Goal: Task Accomplishment & Management: Use online tool/utility

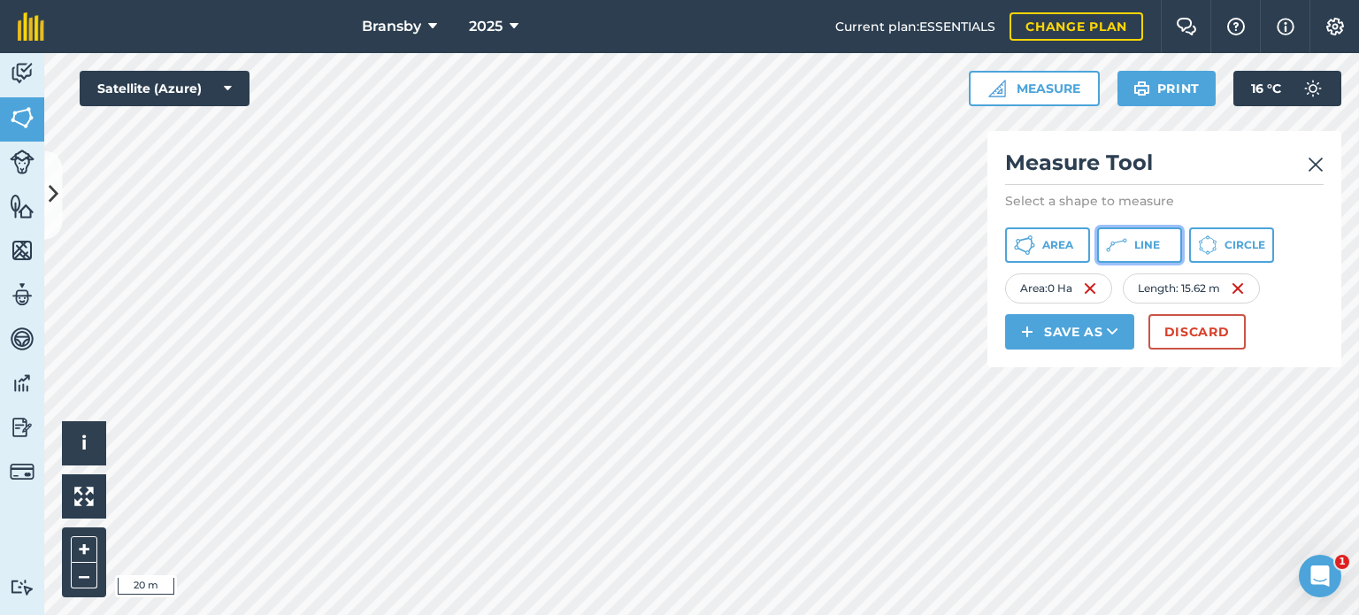
click at [1125, 231] on button "Line" at bounding box center [1139, 244] width 85 height 35
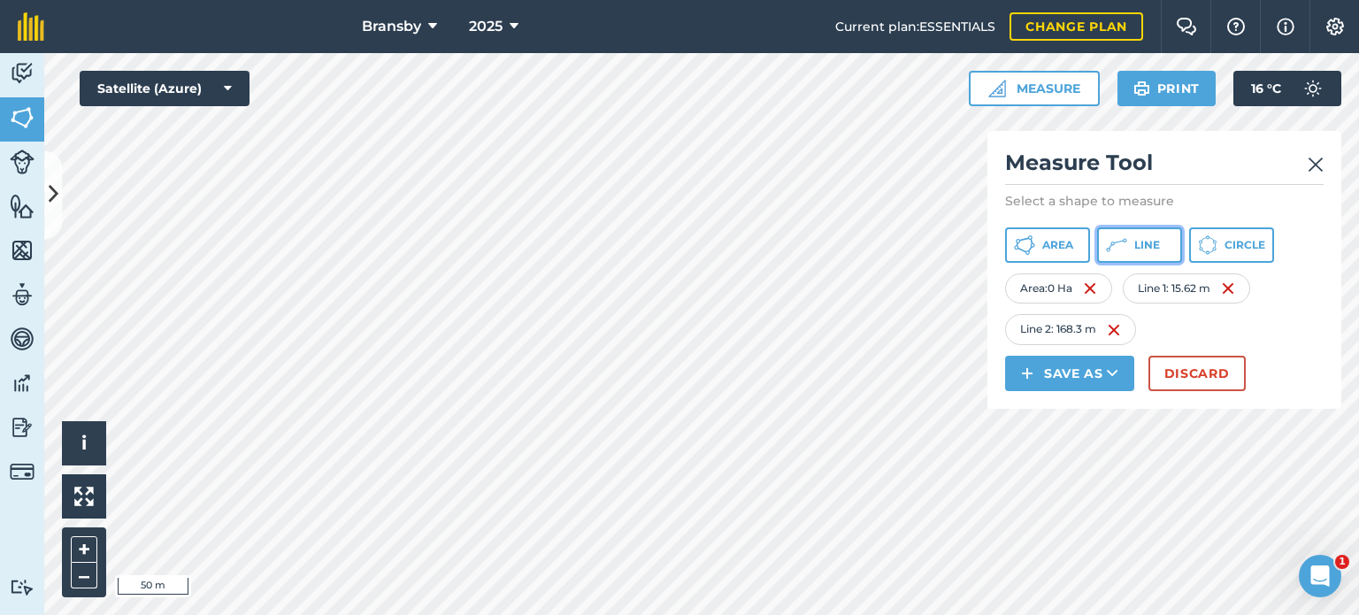
click at [1145, 254] on button "Line" at bounding box center [1139, 244] width 85 height 35
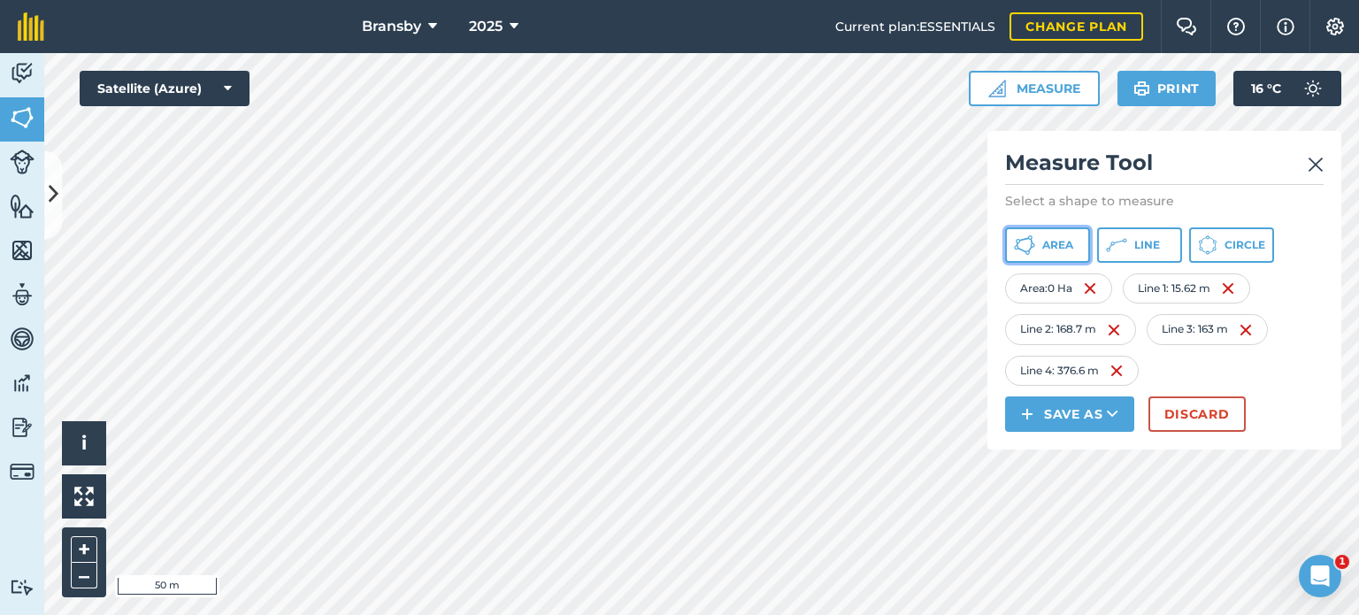
click at [1023, 243] on icon at bounding box center [1024, 244] width 21 height 21
click at [1021, 236] on icon at bounding box center [1024, 244] width 21 height 21
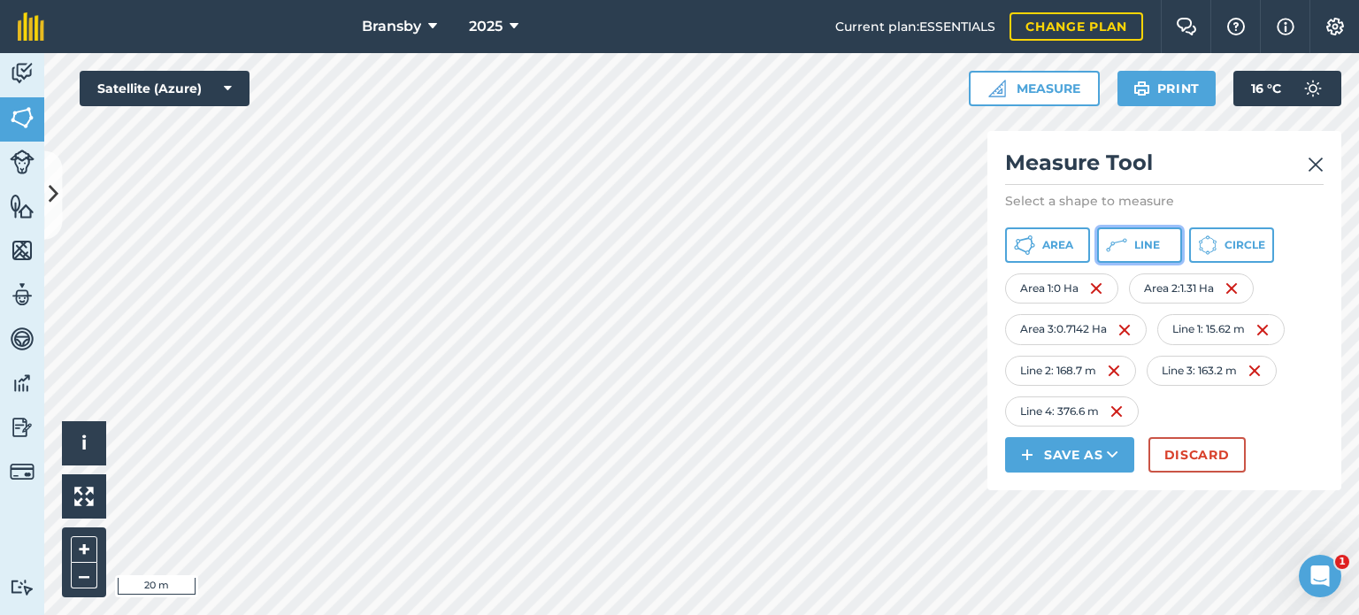
click at [1113, 247] on icon at bounding box center [1116, 244] width 21 height 21
click at [1131, 240] on button "Line" at bounding box center [1139, 244] width 85 height 35
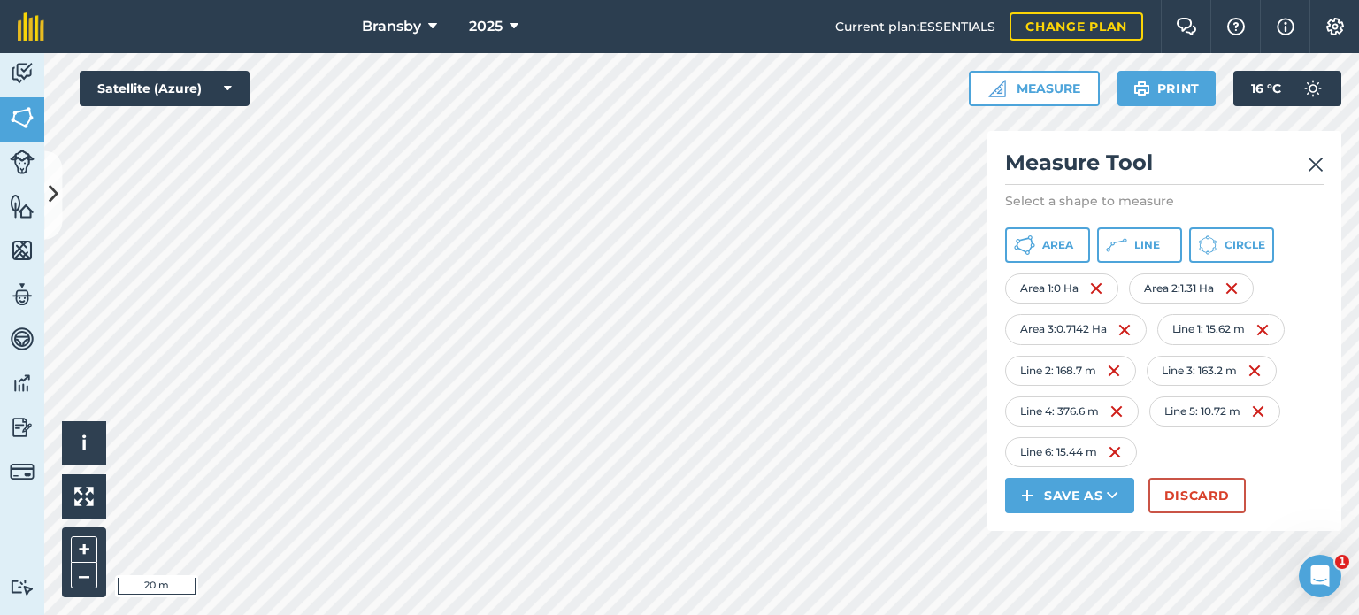
click at [1128, 456] on div "Line 6 : 15.44 m" at bounding box center [1071, 452] width 132 height 30
click at [1114, 452] on img at bounding box center [1114, 451] width 14 height 21
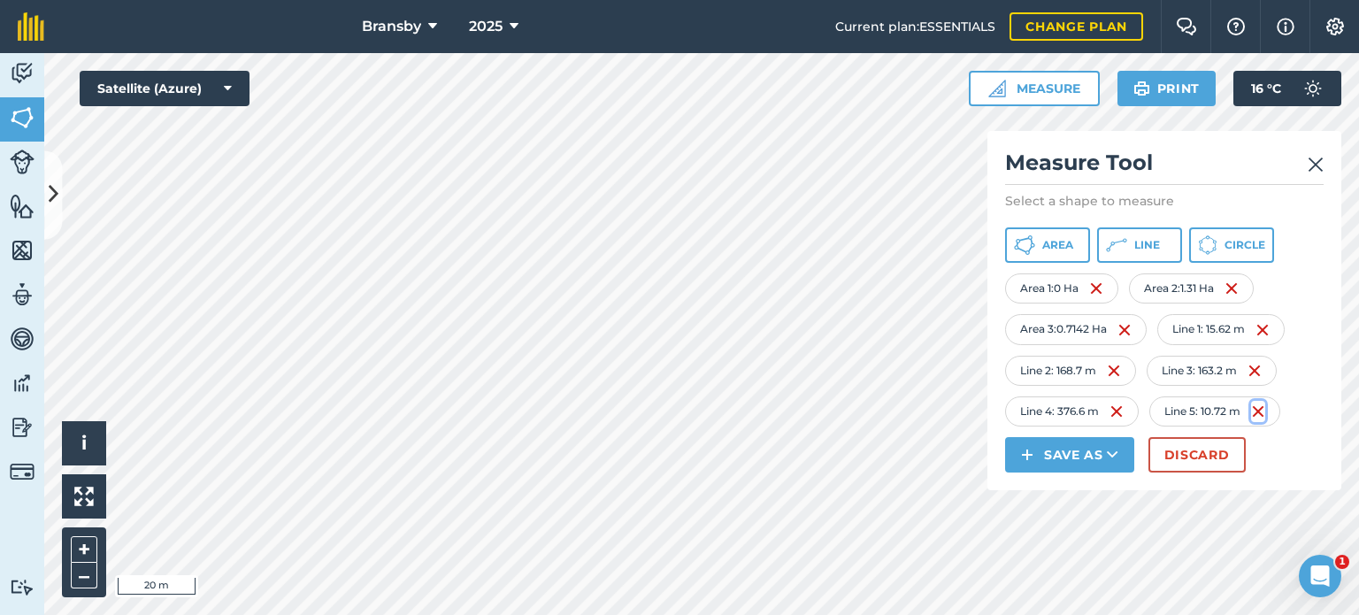
click at [1264, 410] on img at bounding box center [1258, 411] width 14 height 21
click at [1029, 233] on button "Area" at bounding box center [1047, 244] width 85 height 35
click at [8, 197] on link "Features" at bounding box center [22, 208] width 44 height 44
click at [61, 194] on button at bounding box center [53, 194] width 18 height 88
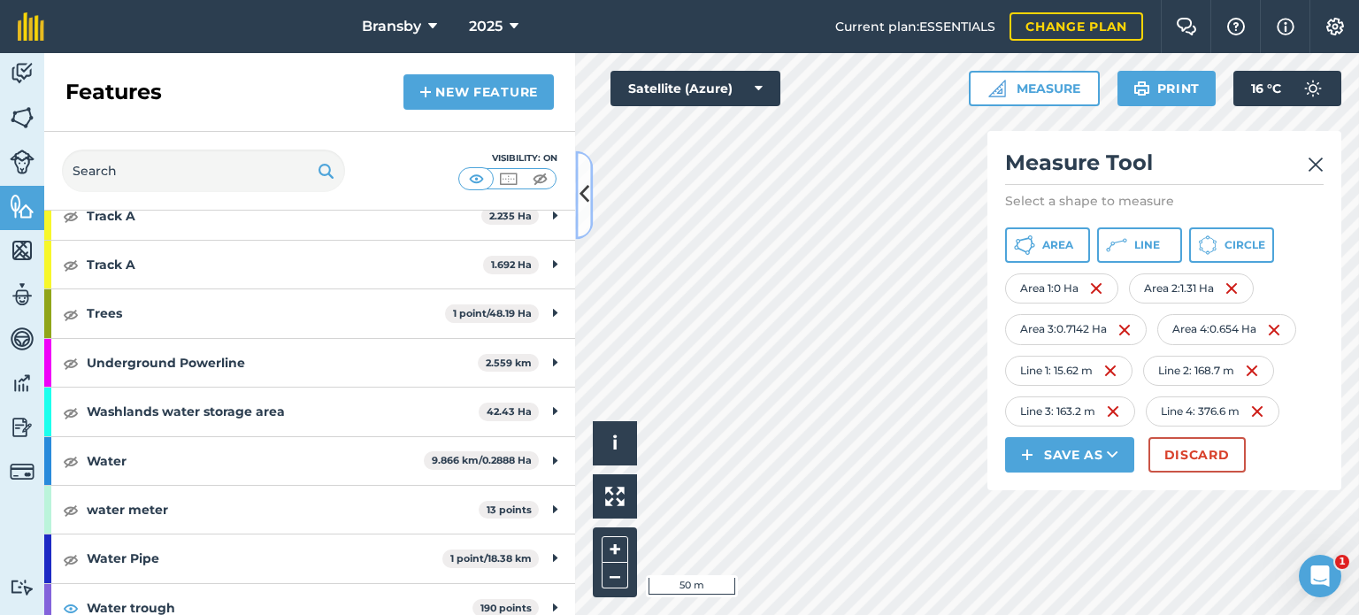
scroll to position [2034, 0]
click at [71, 548] on img at bounding box center [71, 558] width 16 height 21
click at [586, 190] on icon at bounding box center [584, 195] width 10 height 31
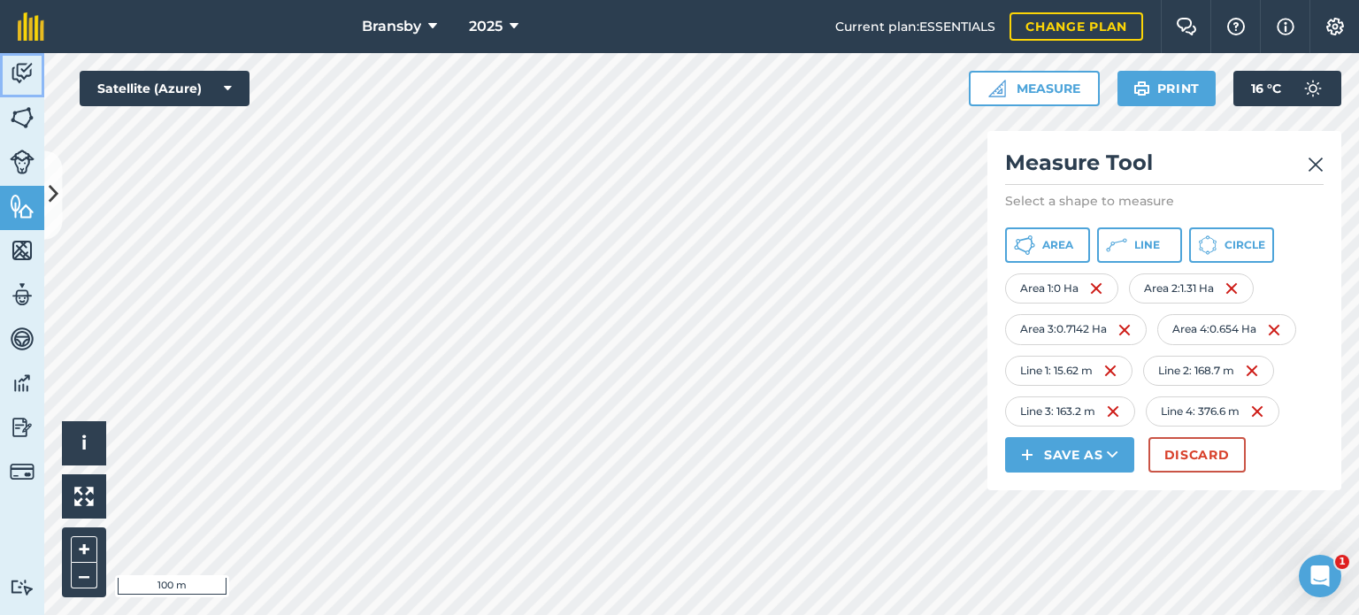
click at [35, 59] on link "Activity" at bounding box center [22, 75] width 44 height 44
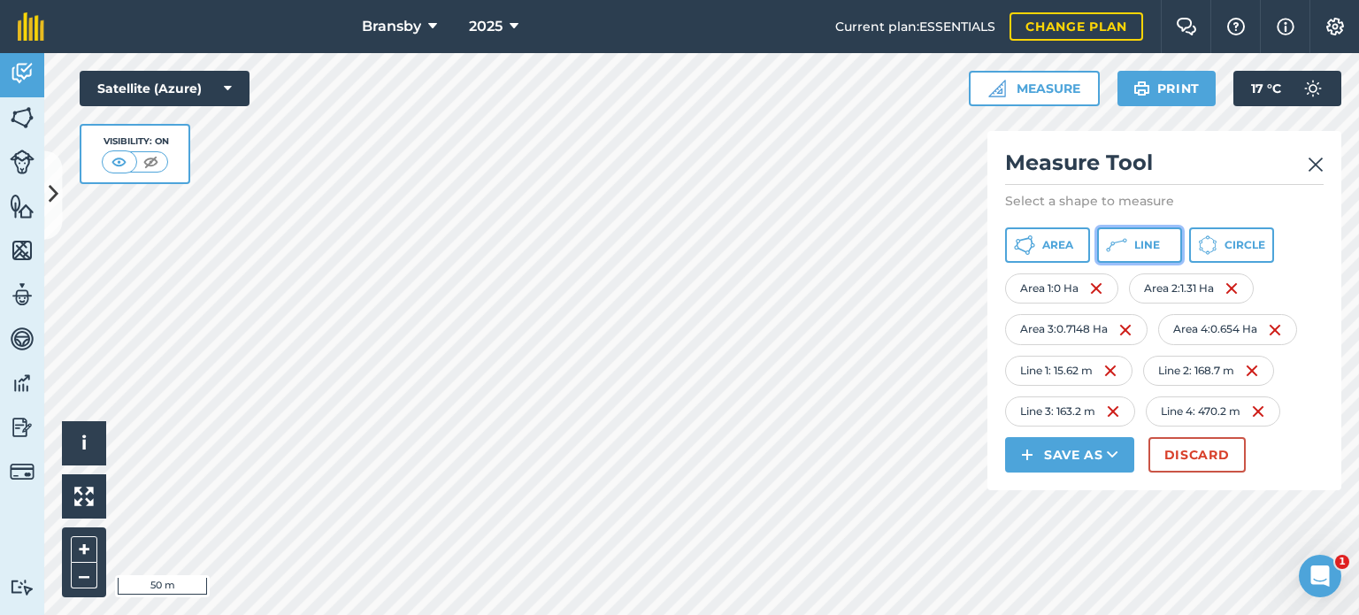
click at [1127, 235] on button "Line" at bounding box center [1139, 244] width 85 height 35
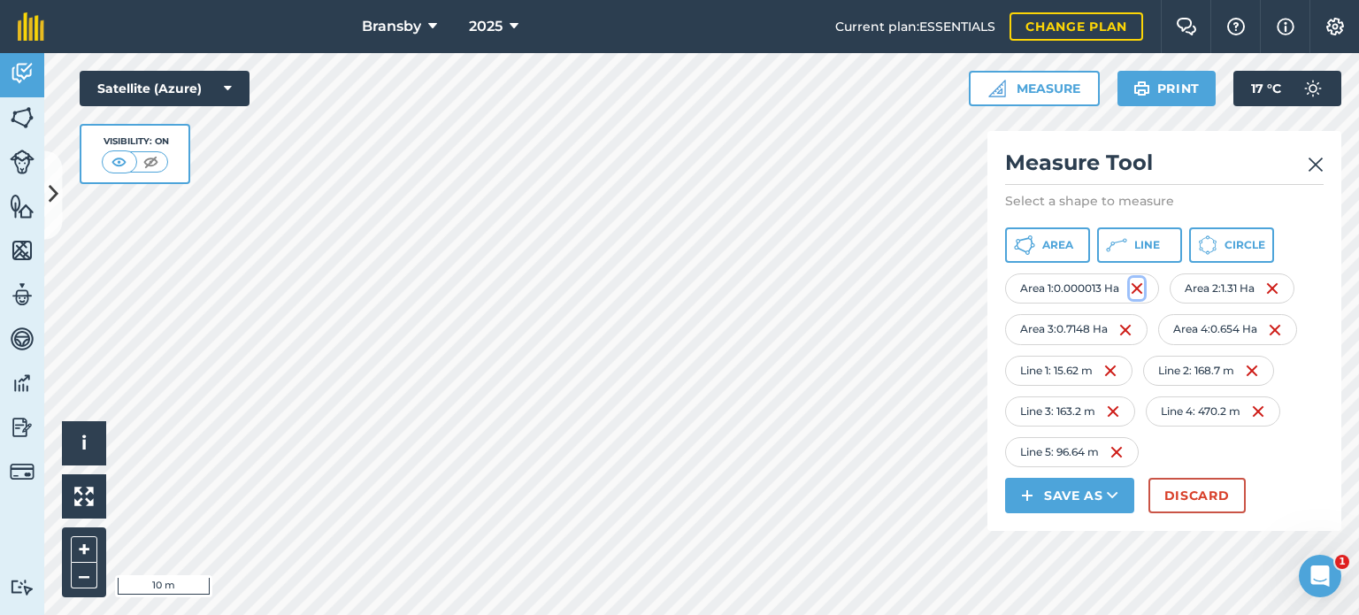
click at [1141, 291] on img at bounding box center [1137, 288] width 14 height 21
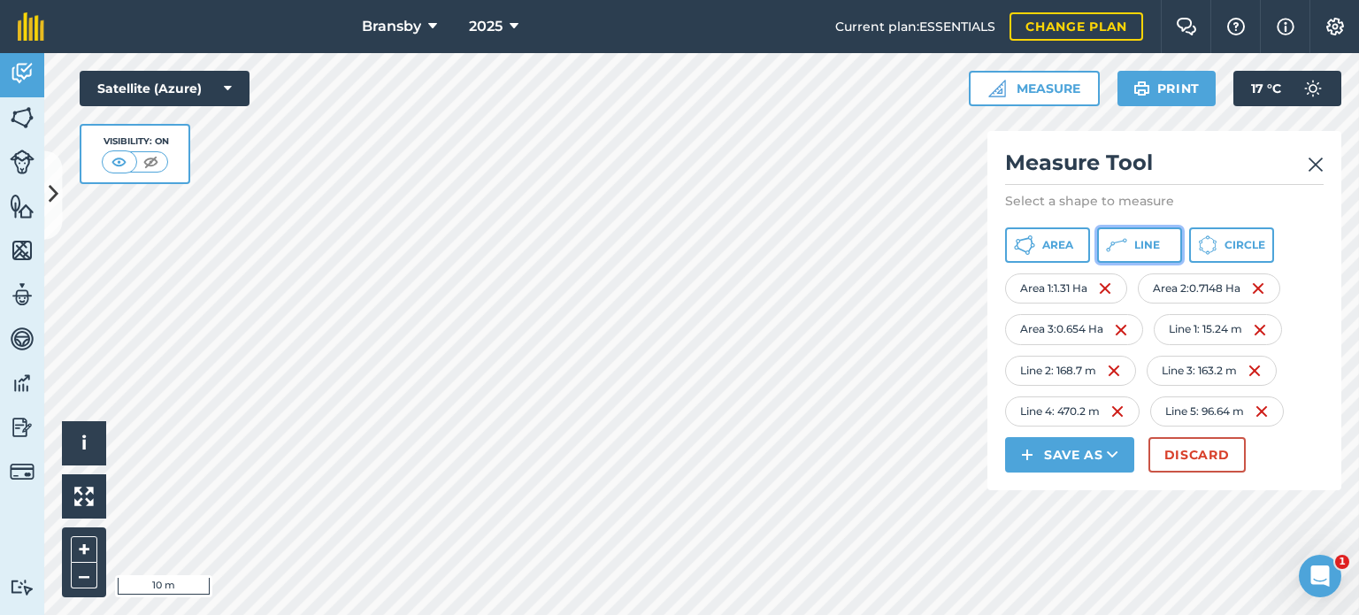
click at [1104, 240] on button "Line" at bounding box center [1139, 244] width 85 height 35
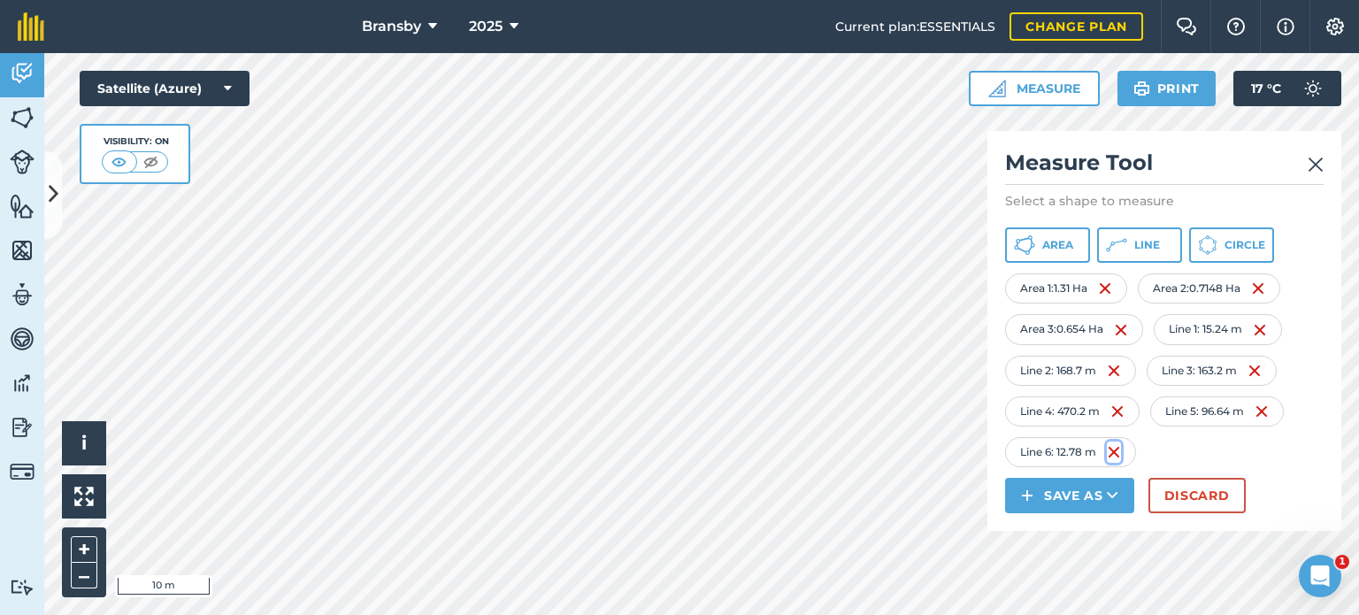
click at [1121, 448] on img at bounding box center [1114, 451] width 14 height 21
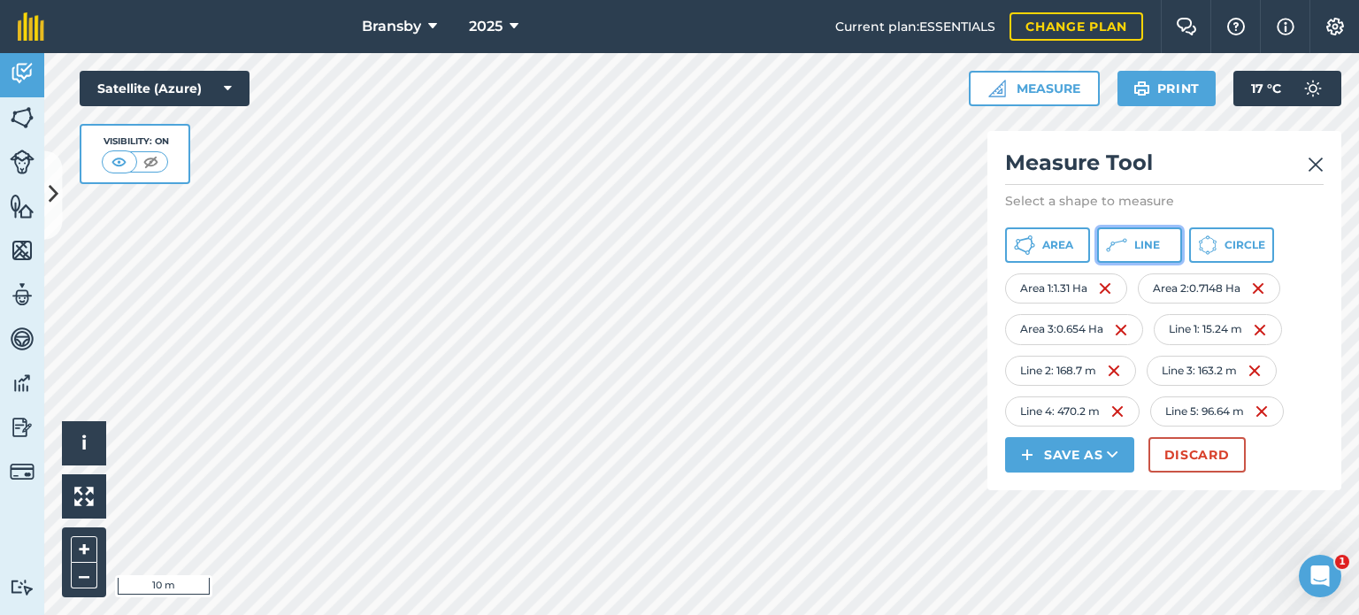
click at [1127, 253] on button "Line" at bounding box center [1139, 244] width 85 height 35
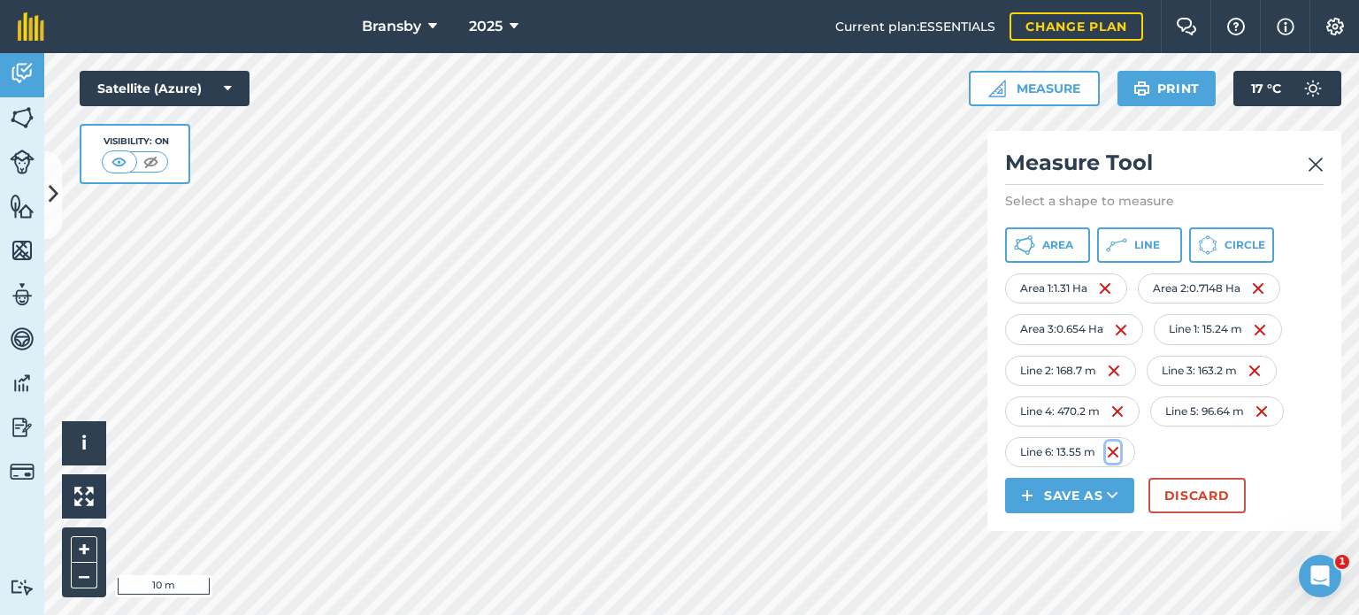
click at [1119, 453] on img at bounding box center [1113, 451] width 14 height 21
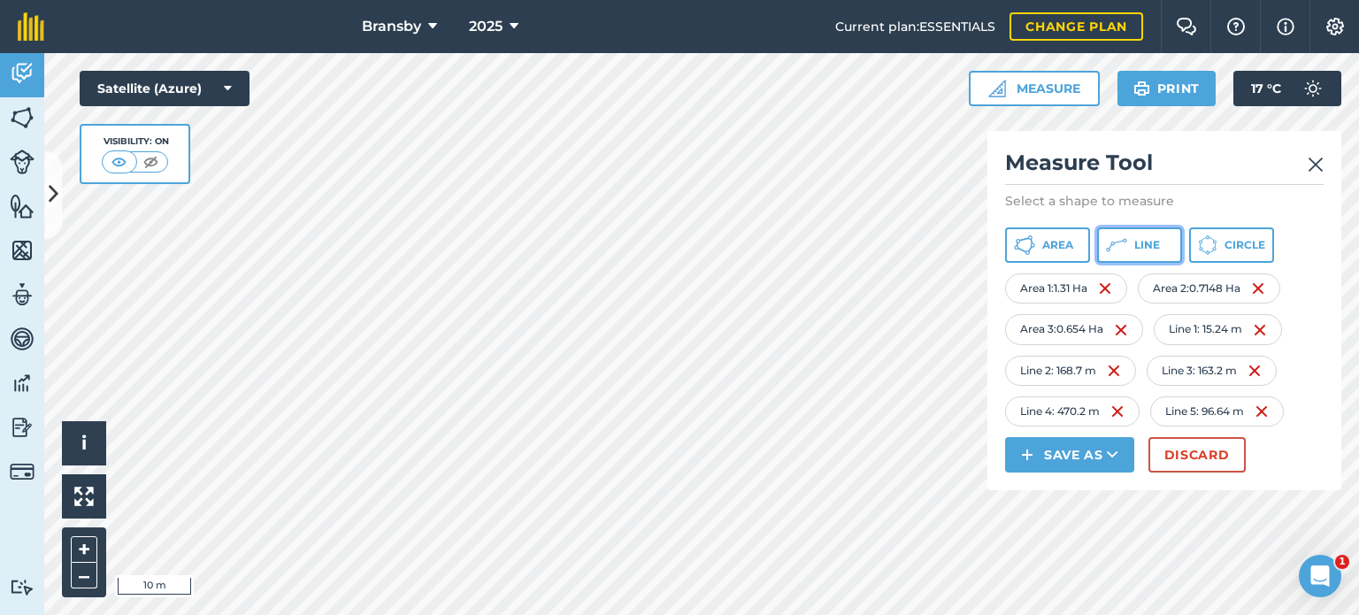
click at [1105, 257] on button "Line" at bounding box center [1139, 244] width 85 height 35
